Goal: Task Accomplishment & Management: Manage account settings

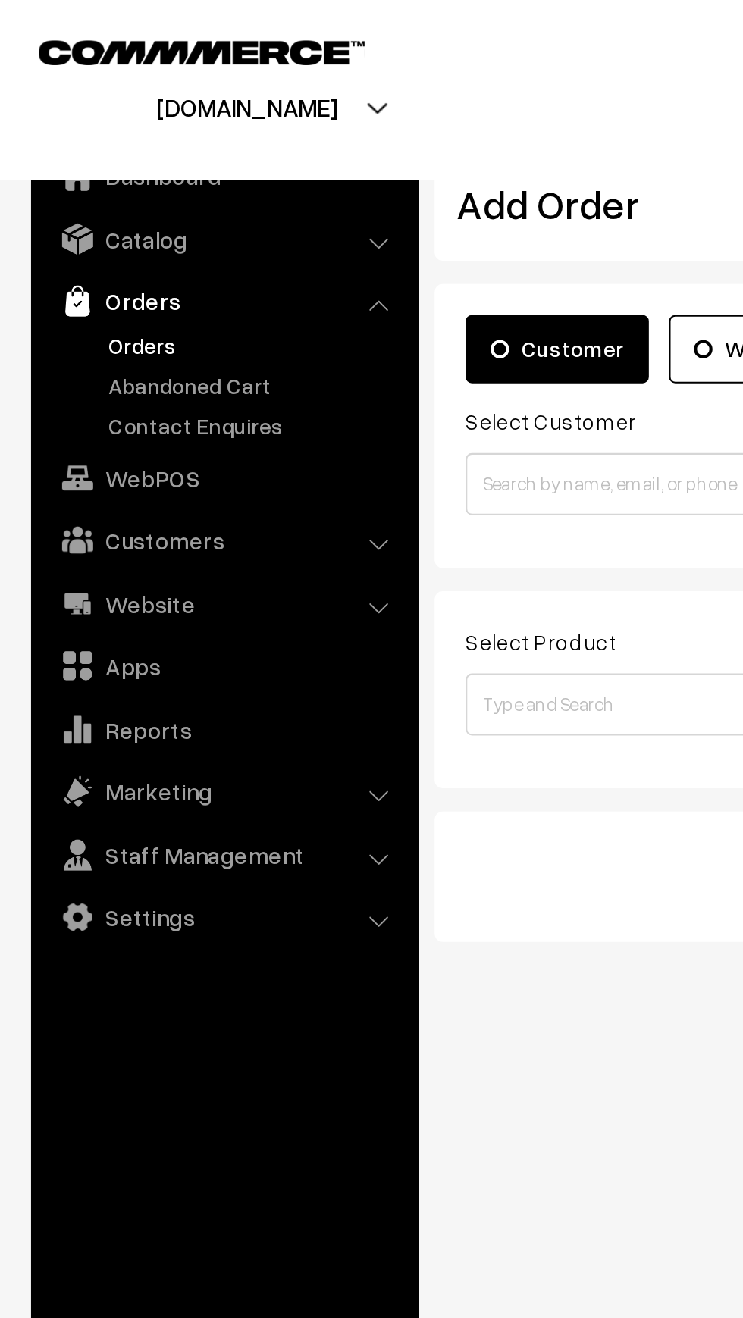
click at [88, 168] on link "Orders" at bounding box center [124, 169] width 150 height 16
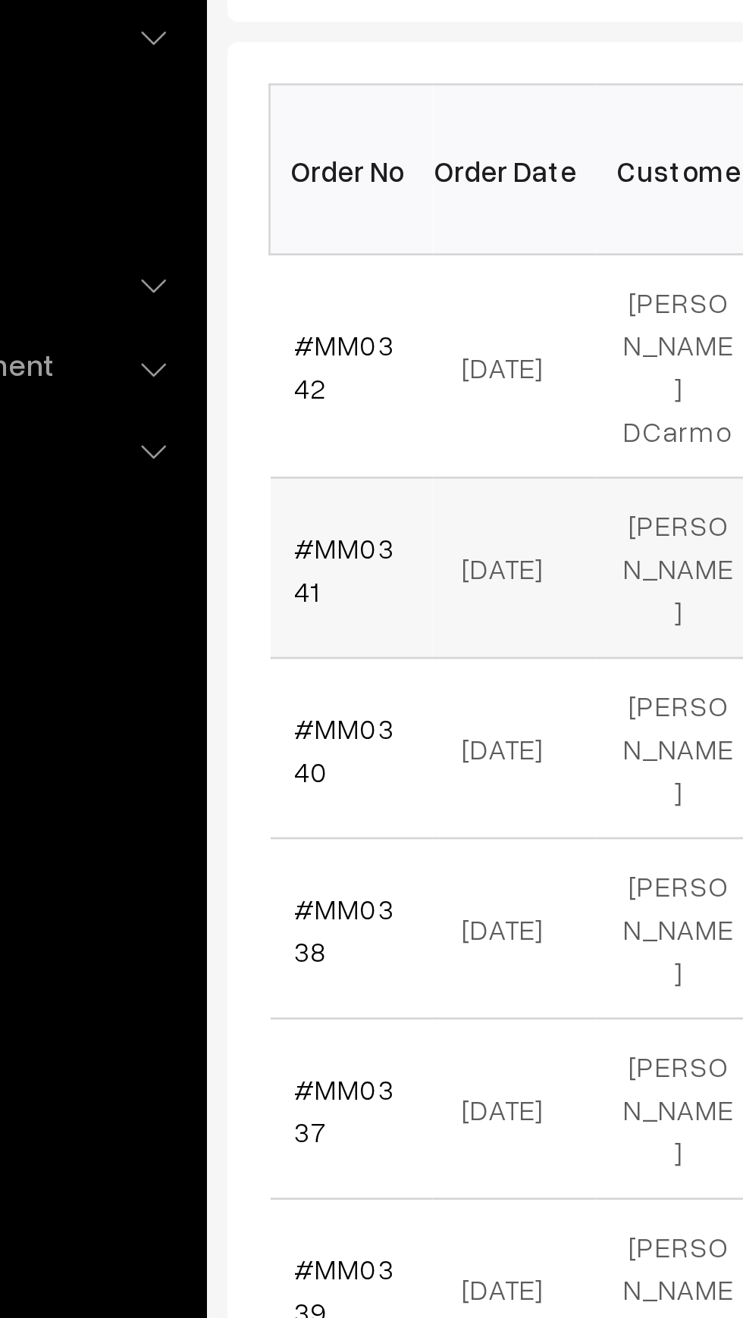
click at [372, 470] on td "Tabassum Khan" at bounding box center [379, 493] width 61 height 67
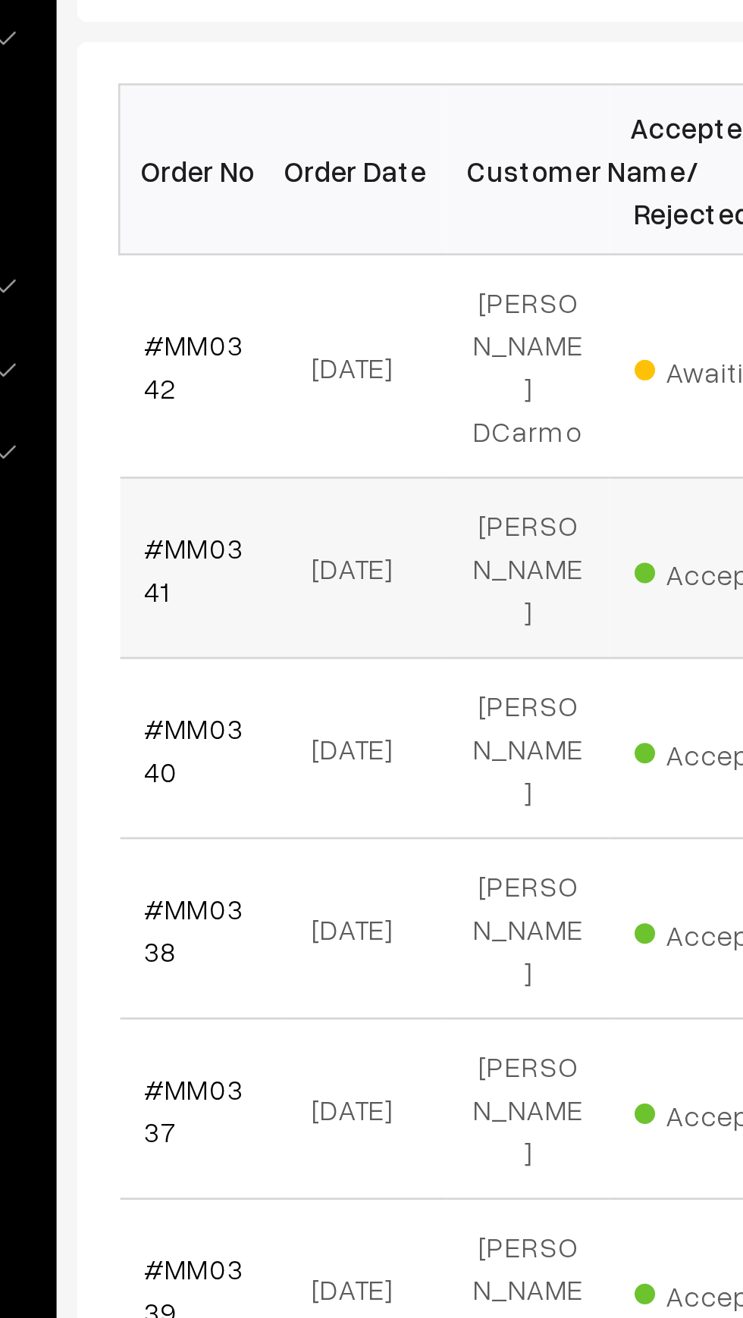
click at [378, 474] on td "Tabassum Khan" at bounding box center [379, 493] width 61 height 67
click at [252, 479] on link "#MM0341" at bounding box center [255, 493] width 37 height 29
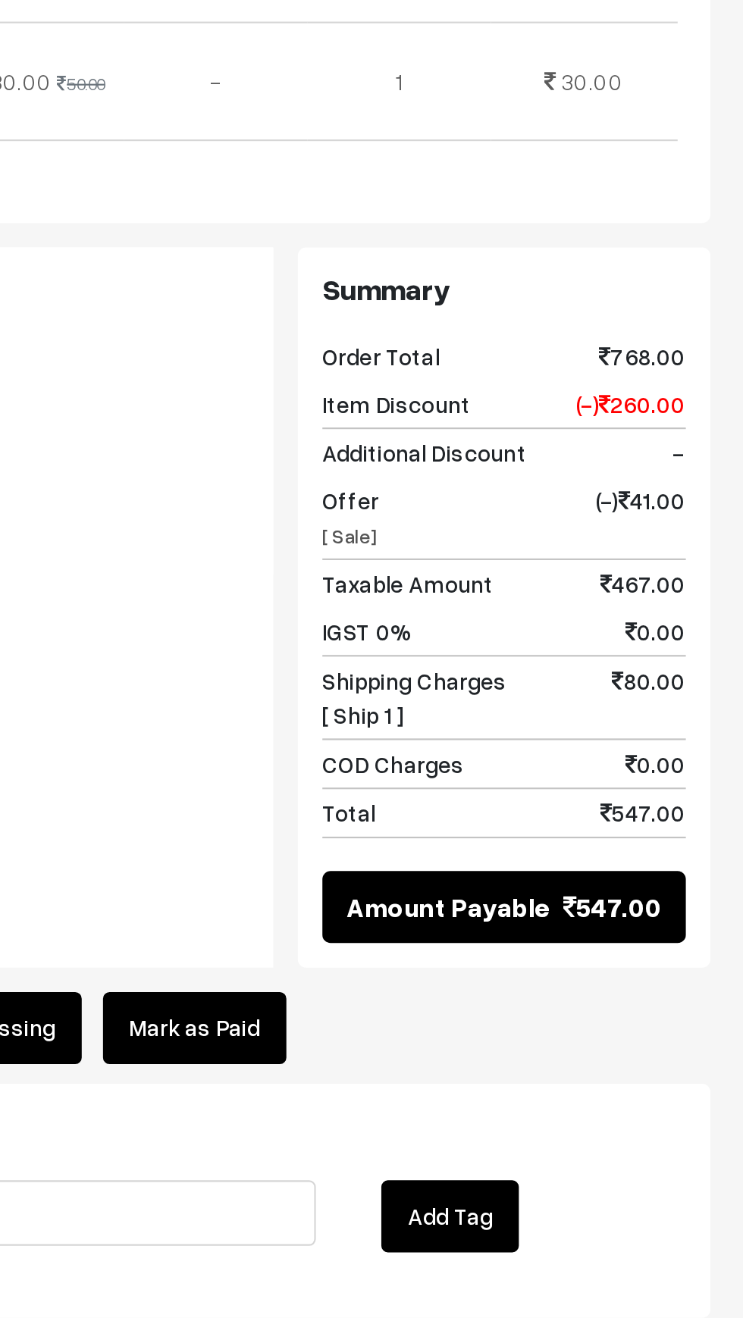
scroll to position [108, 0]
